Goal: Task Accomplishment & Management: Manage account settings

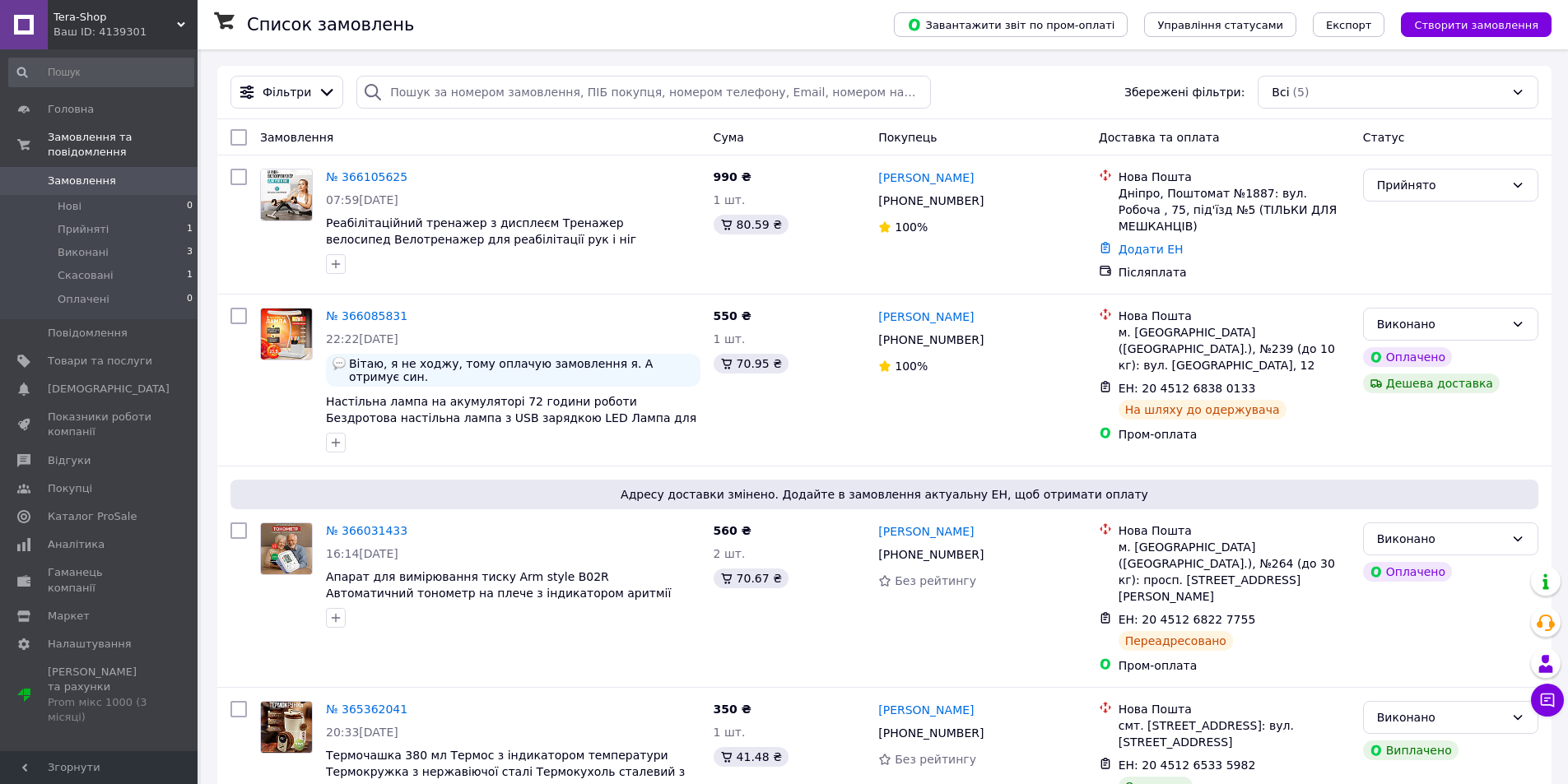
click at [124, 22] on span "Tera-Shop" at bounding box center [115, 17] width 124 height 15
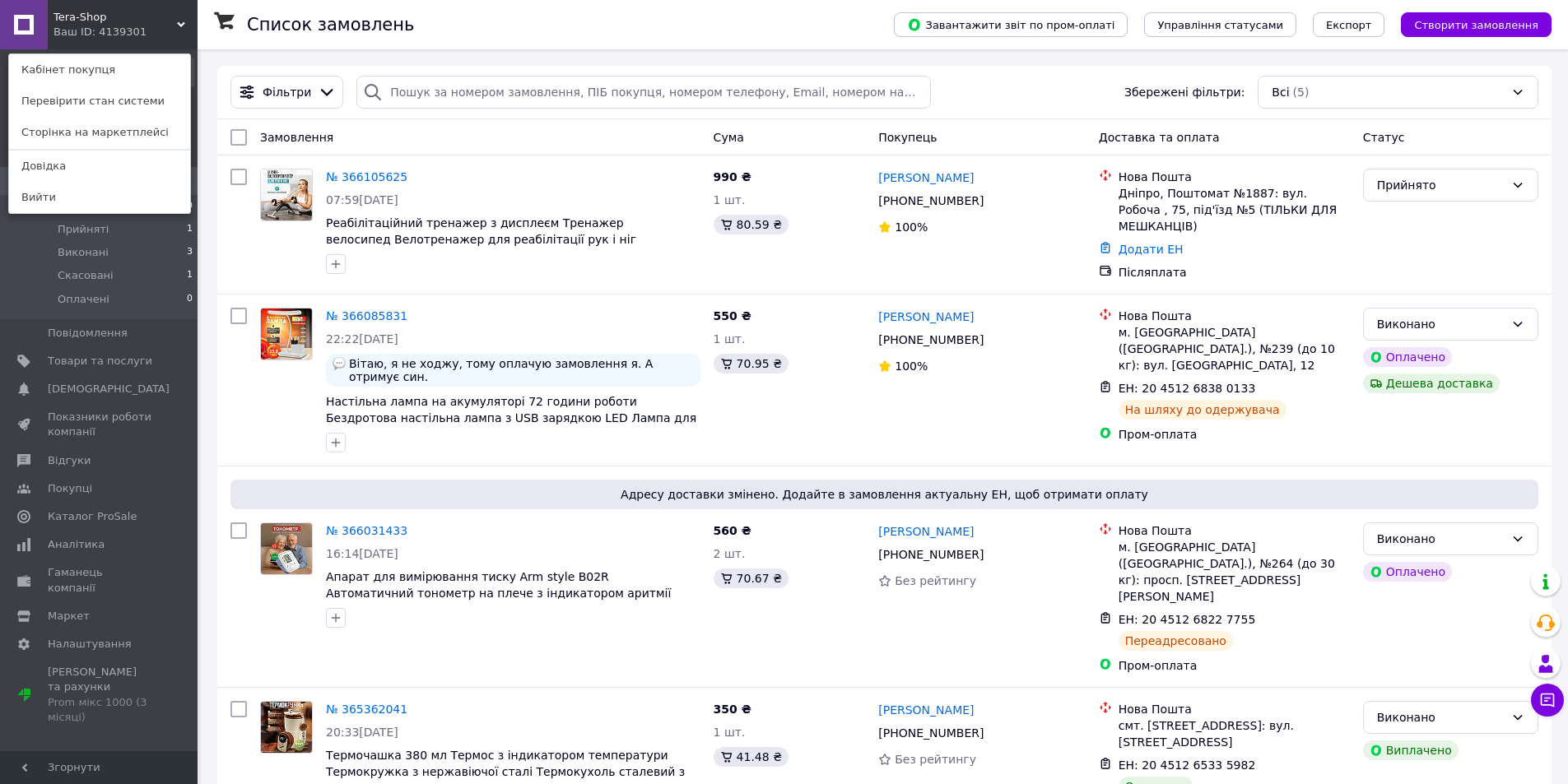
click at [113, 8] on div "Tera-Shop Ваш ID: 4139301" at bounding box center [86, 24] width 75 height 49
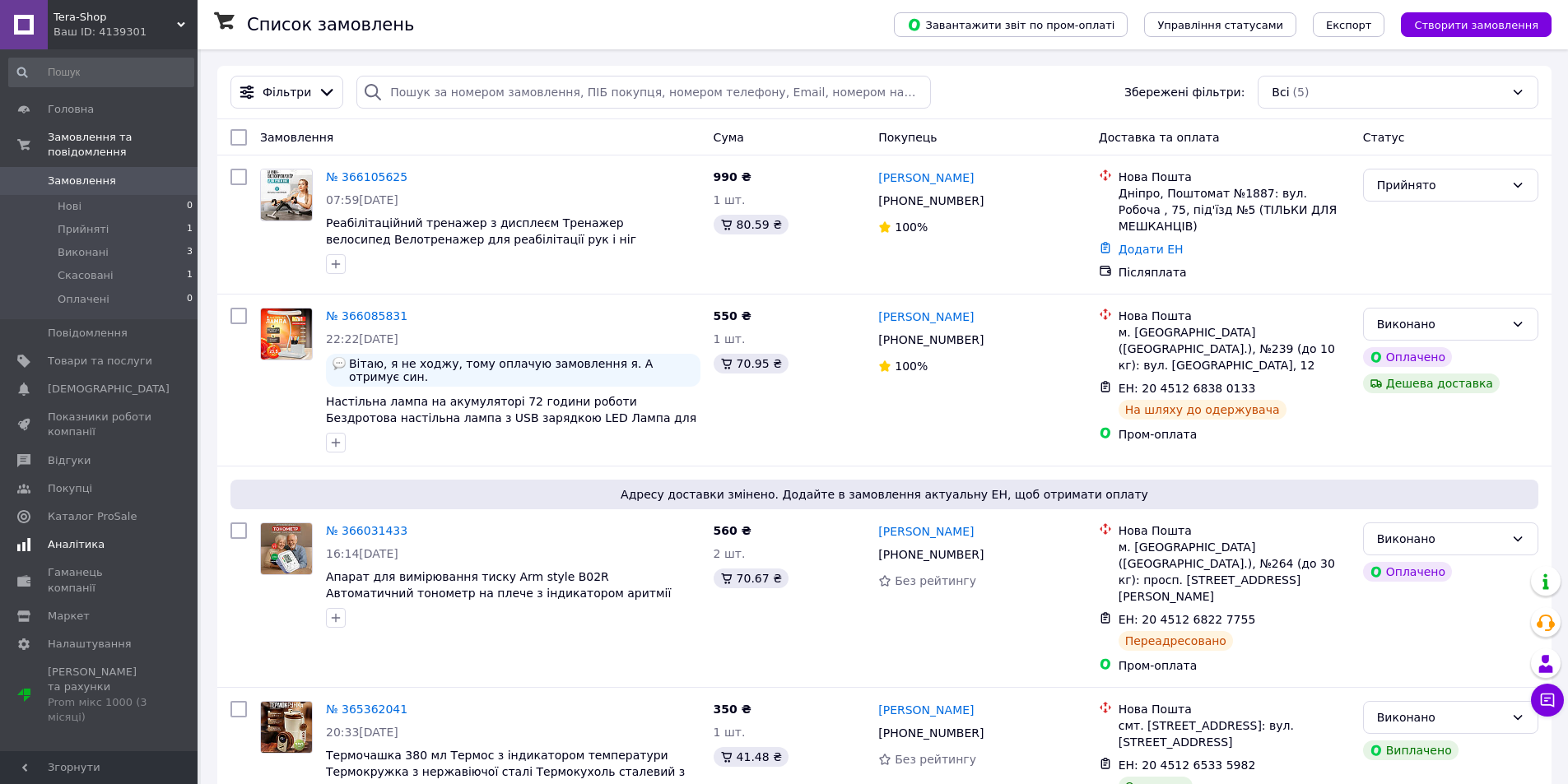
click at [63, 537] on span "Аналітика" at bounding box center [77, 544] width 57 height 15
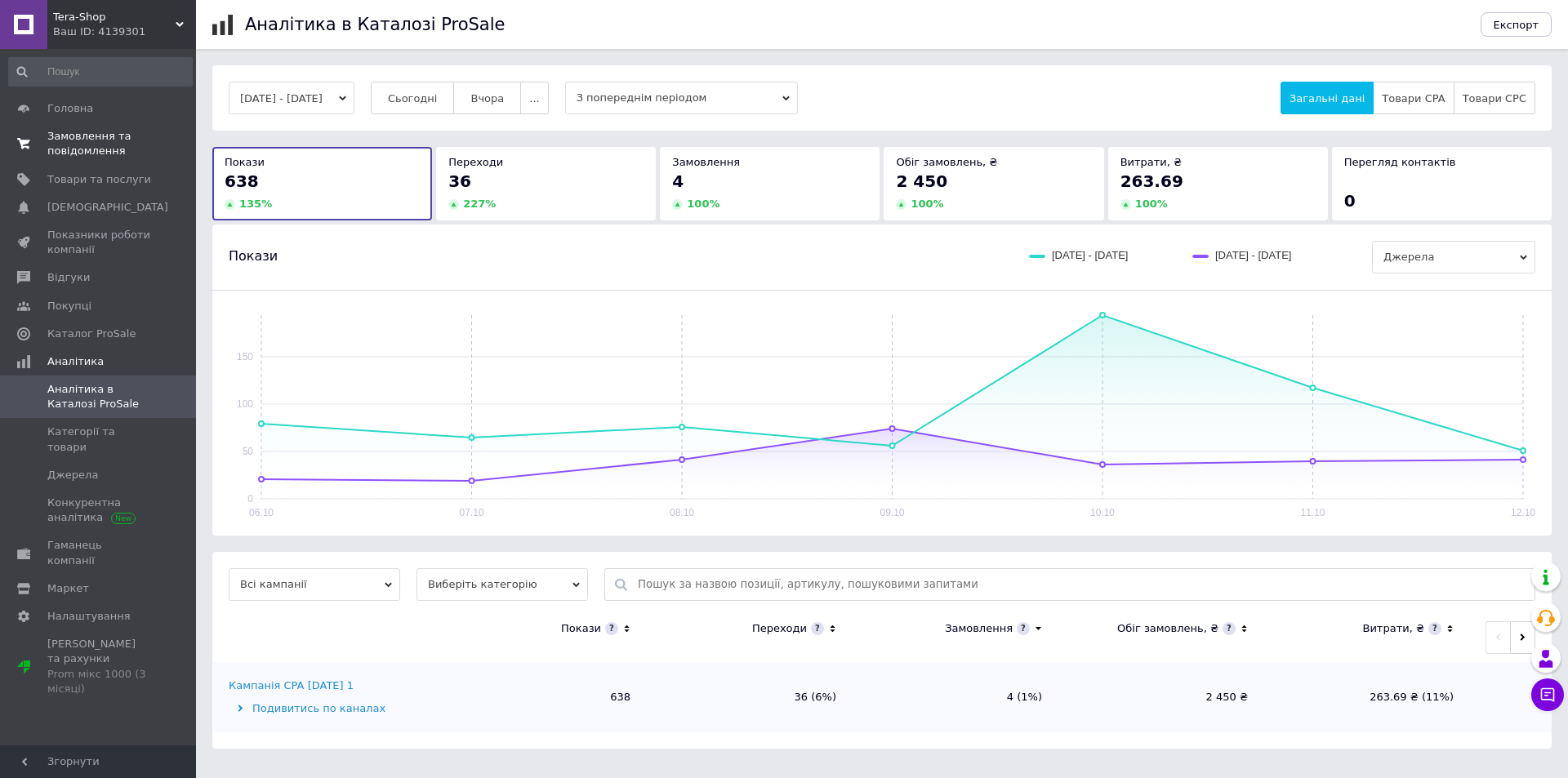
click at [64, 150] on span "Замовлення та повідомлення" at bounding box center [99, 143] width 103 height 29
